Goal: Go to known website: Go to known website

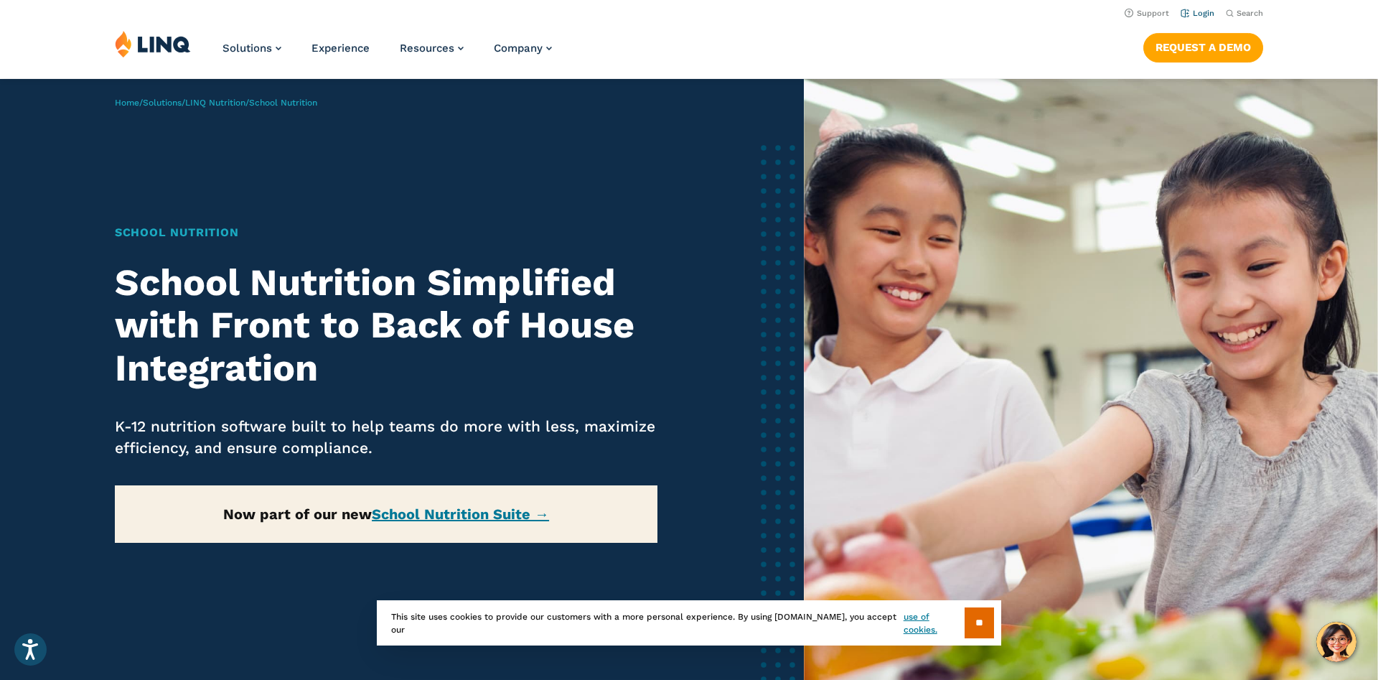
click at [1208, 15] on link "Login" at bounding box center [1198, 13] width 34 height 9
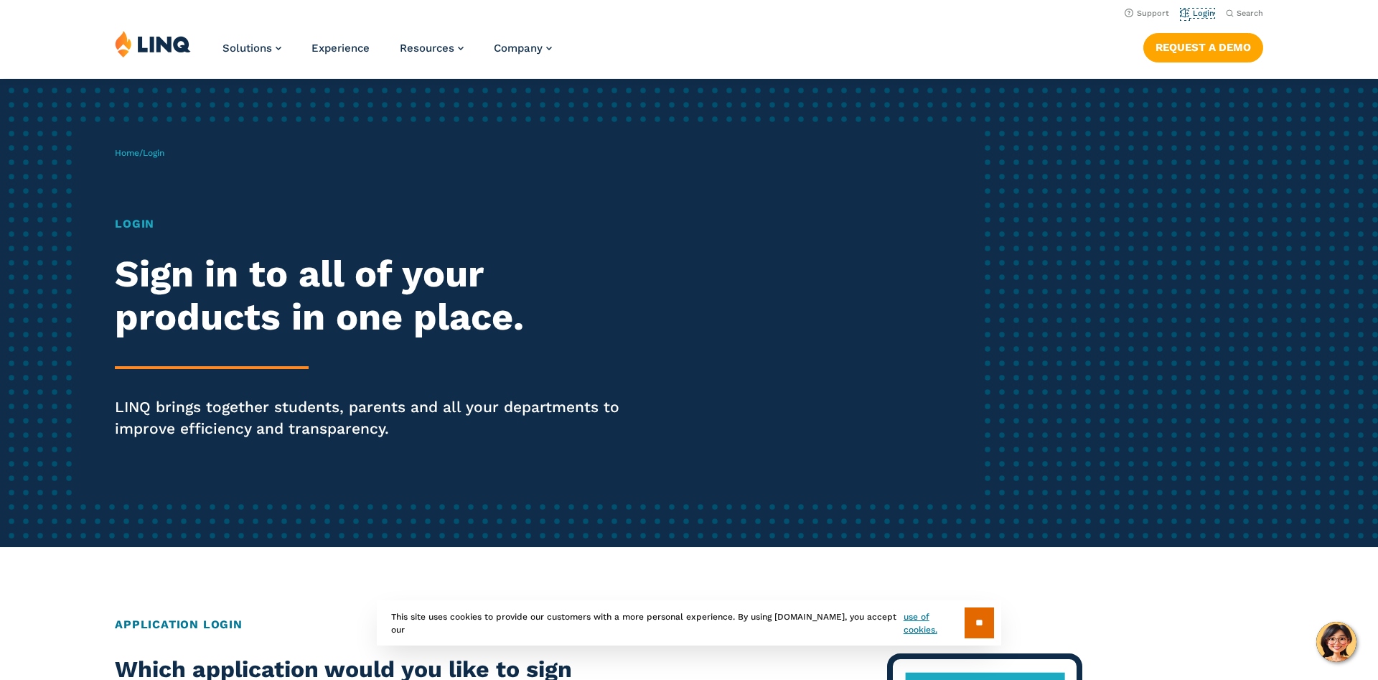
click at [1208, 15] on link "Login" at bounding box center [1198, 13] width 34 height 9
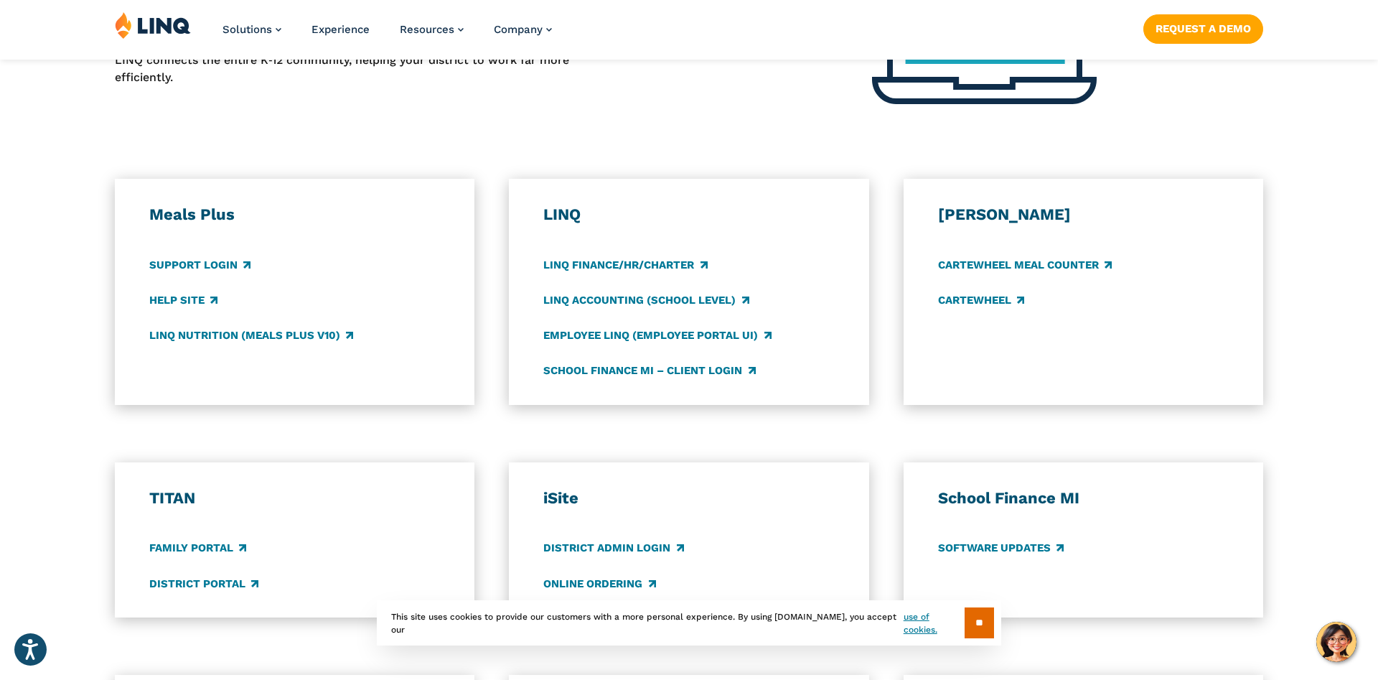
scroll to position [689, 0]
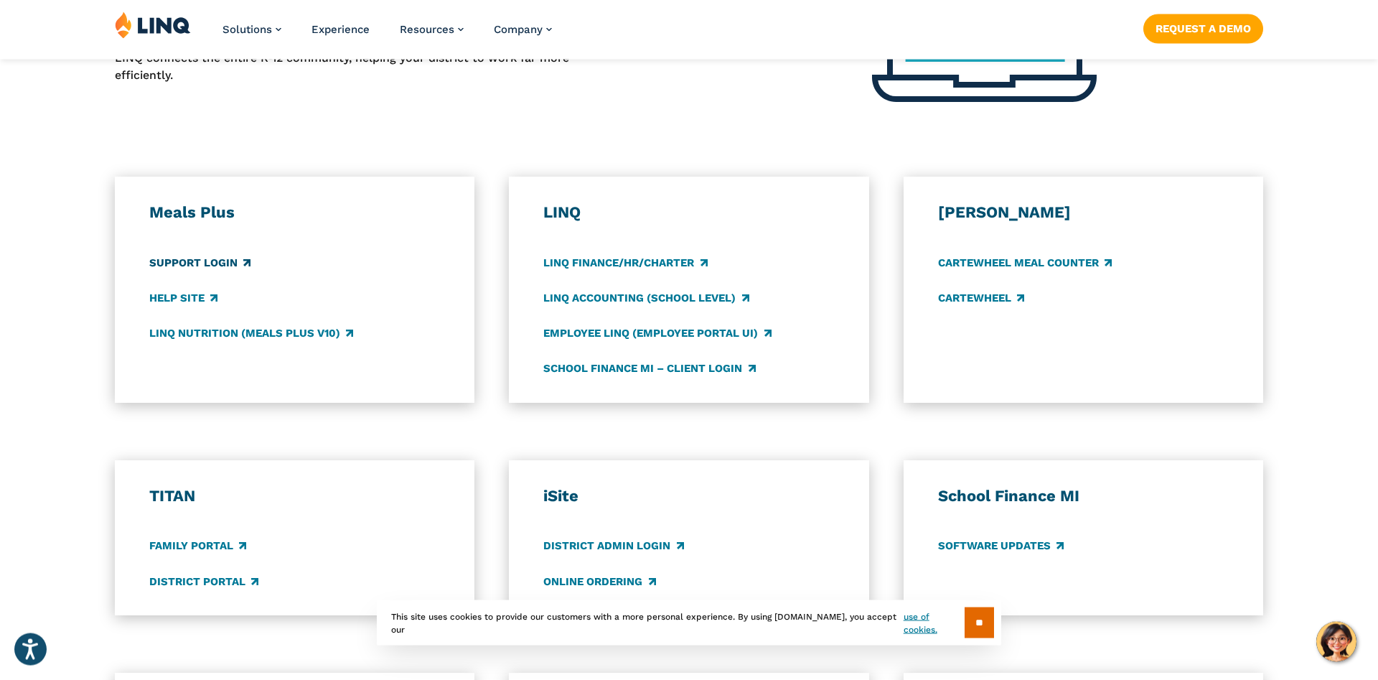
click at [195, 264] on link "Support Login" at bounding box center [199, 263] width 101 height 16
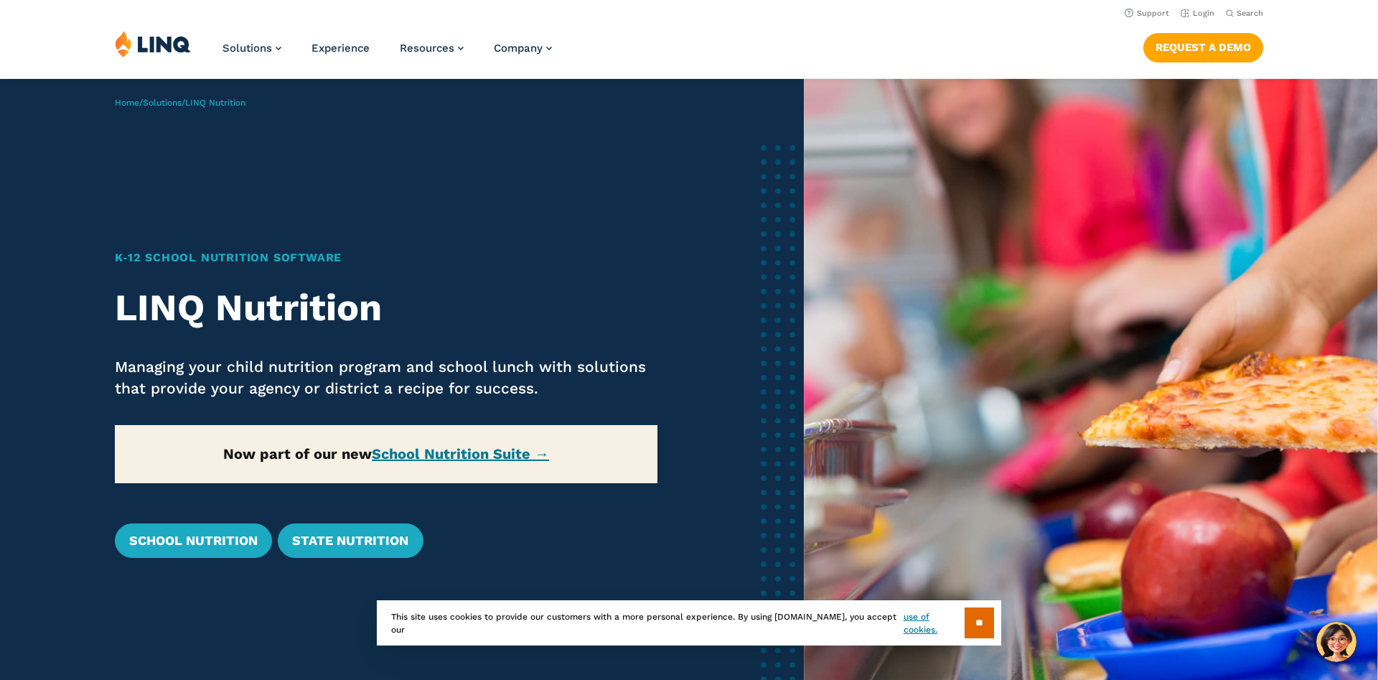
scroll to position [103, 0]
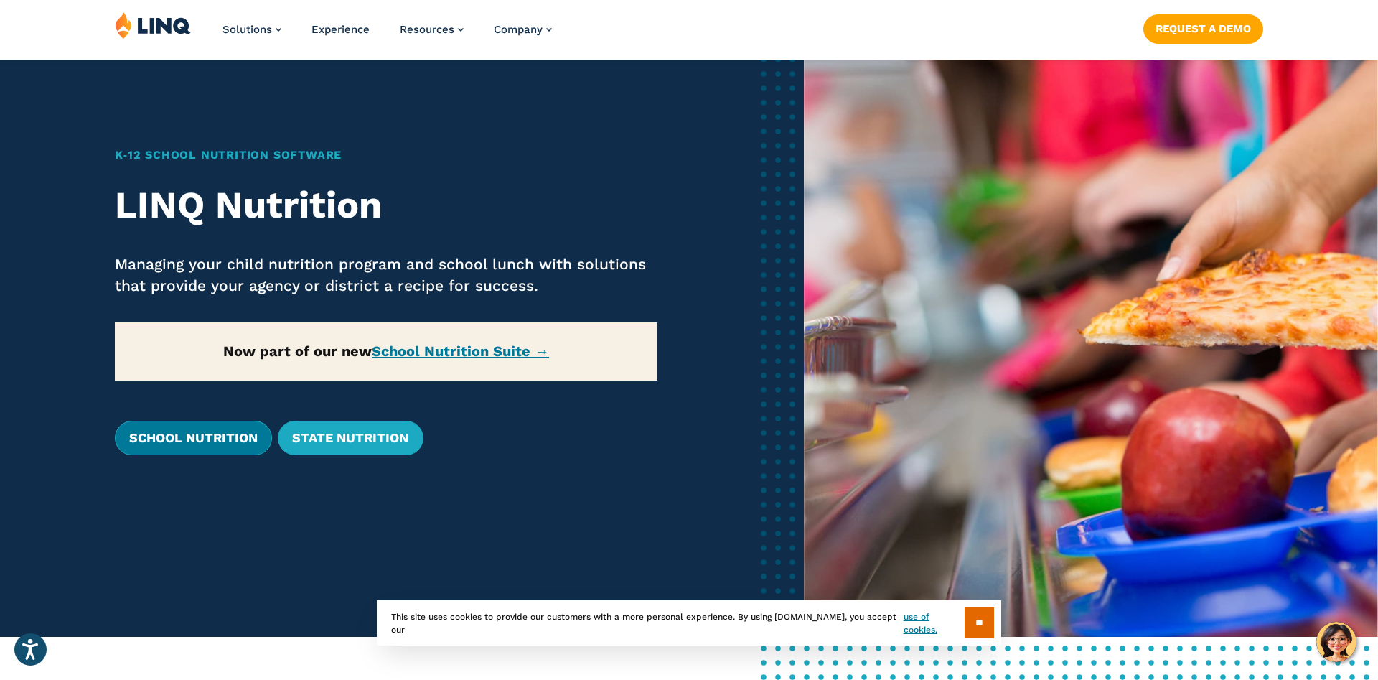
click at [246, 424] on link "School Nutrition" at bounding box center [193, 438] width 157 height 34
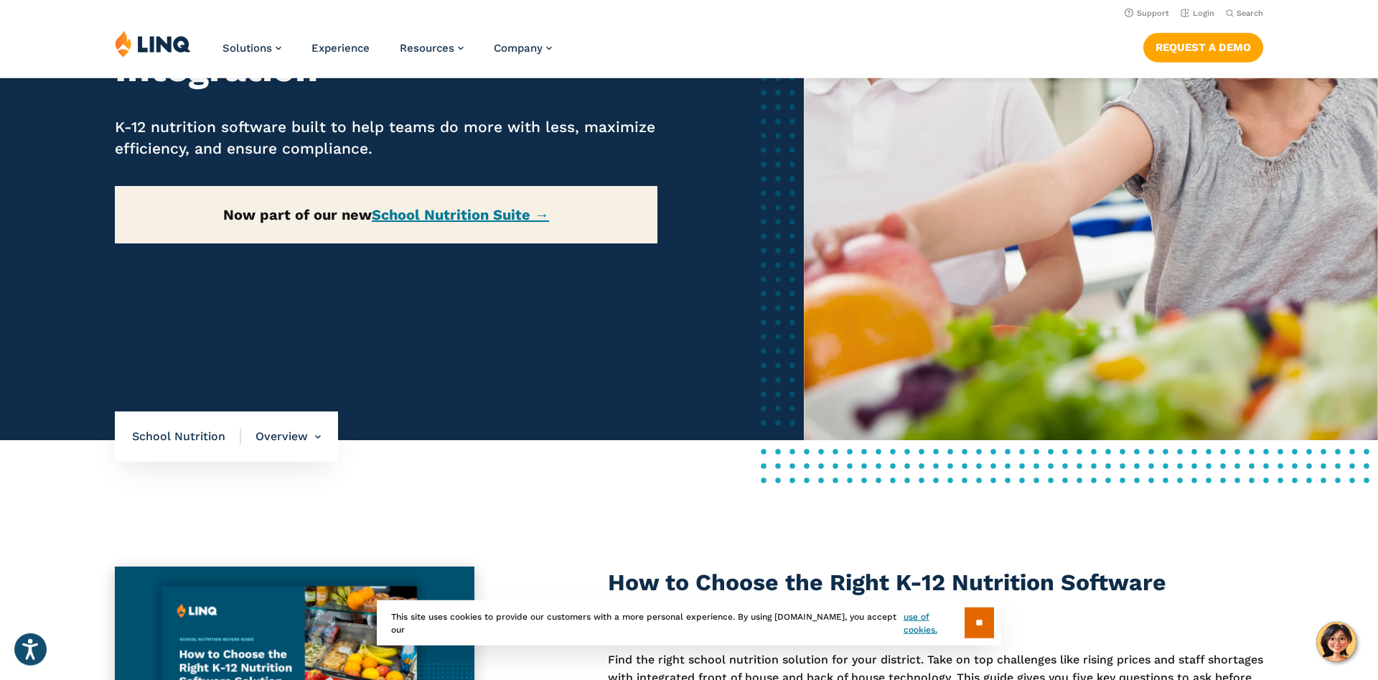
scroll to position [297, 0]
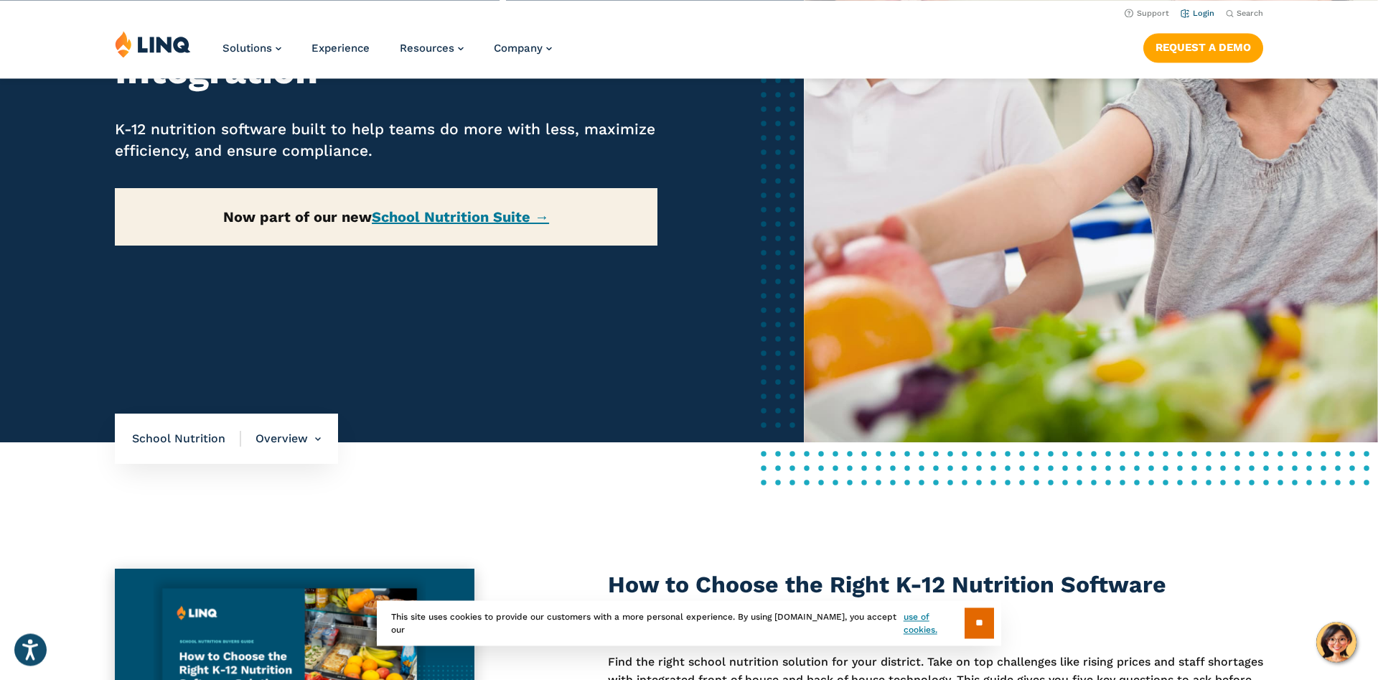
click at [1199, 15] on link "Login" at bounding box center [1198, 13] width 34 height 9
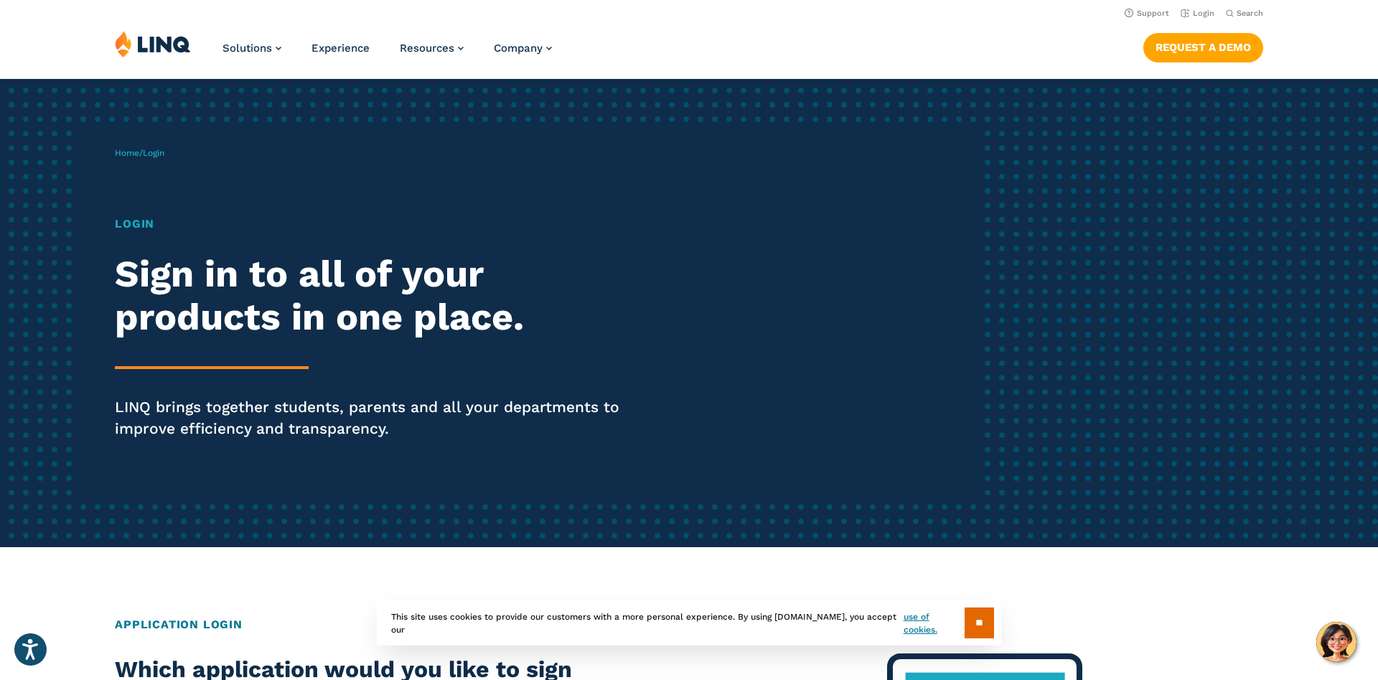
click at [127, 222] on h1 "Login" at bounding box center [380, 223] width 531 height 17
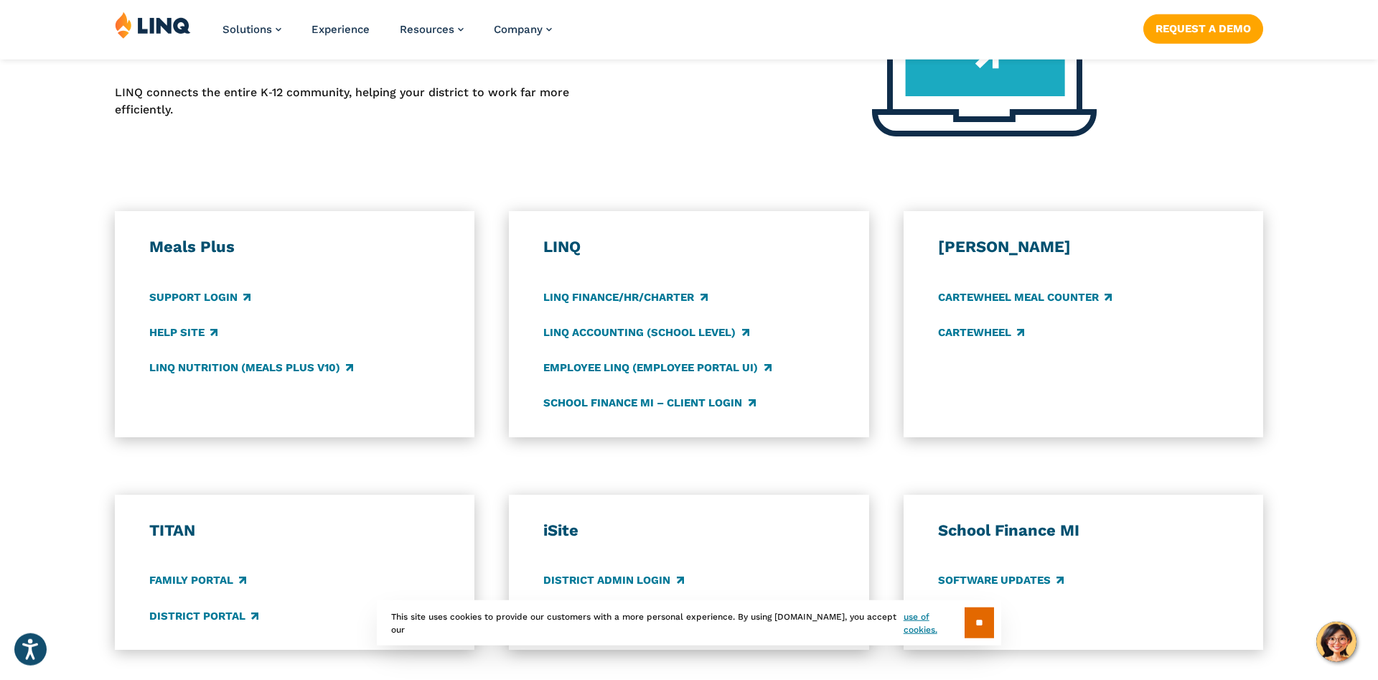
scroll to position [656, 0]
click at [322, 365] on link "LINQ Nutrition (Meals Plus v10)" at bounding box center [251, 367] width 204 height 16
